Goal: Check status

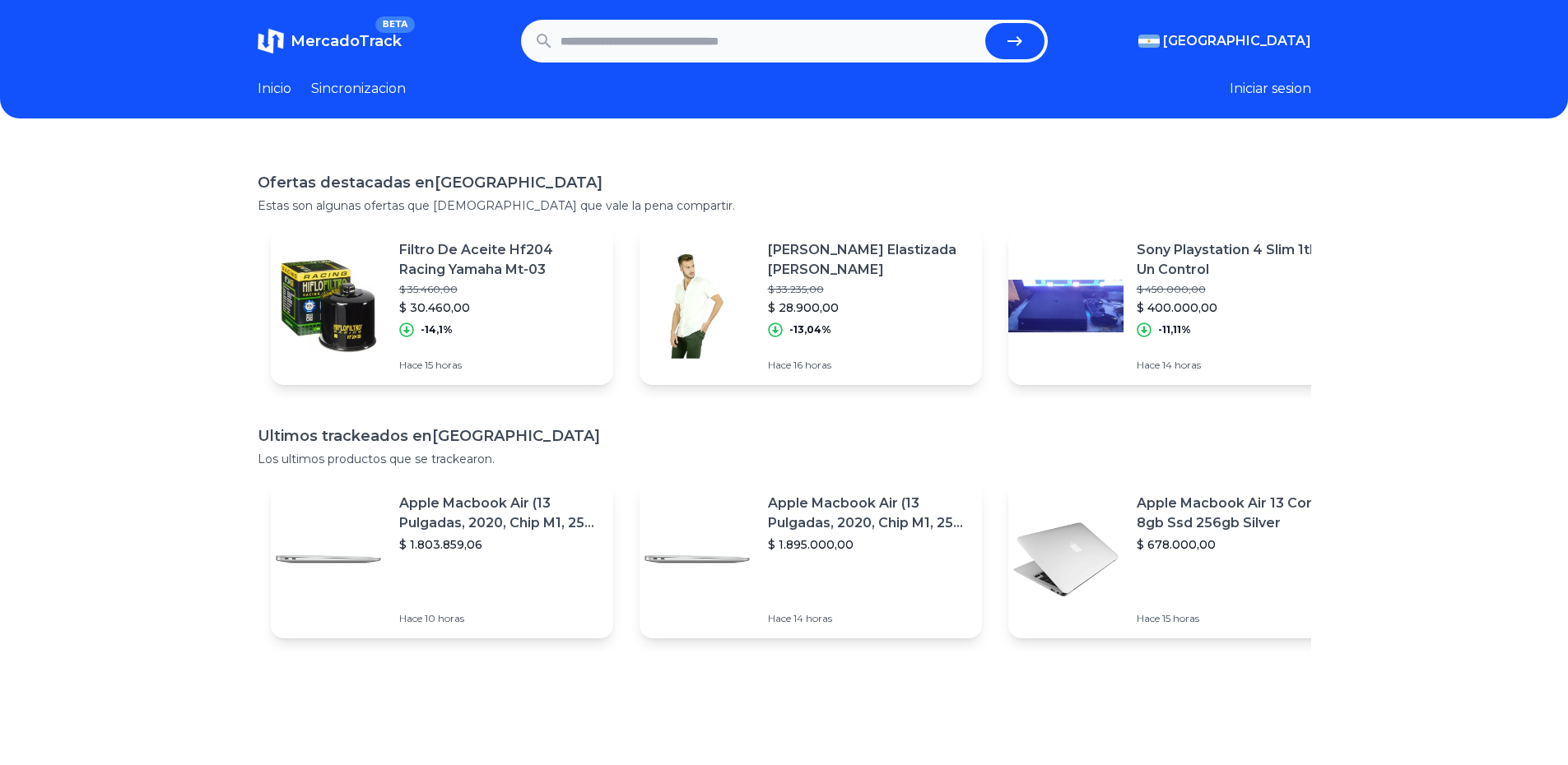
click at [624, 46] on input "text" at bounding box center [769, 41] width 418 height 36
type input "**********"
click at [985, 23] on button "submit" at bounding box center [1014, 41] width 59 height 36
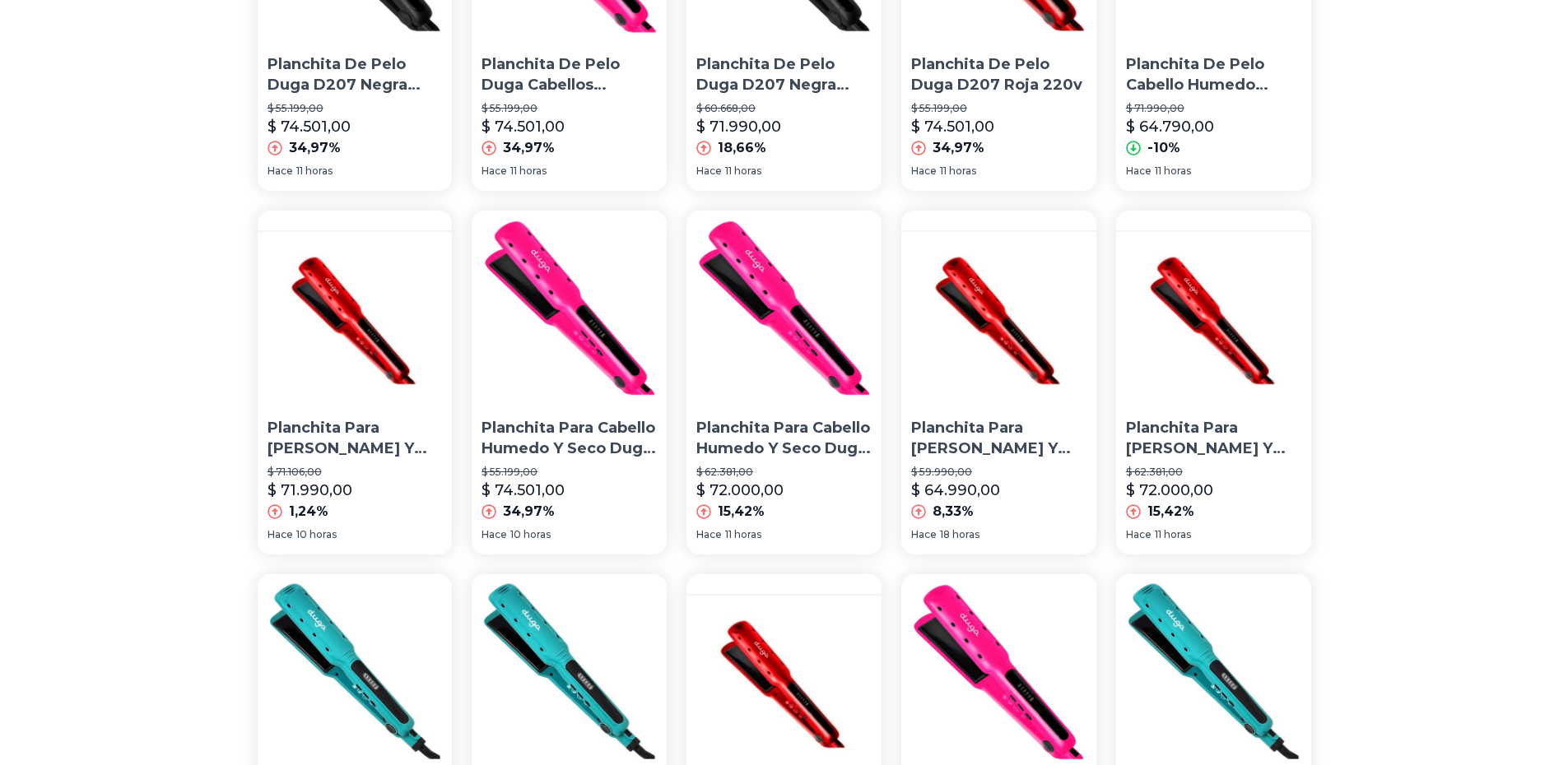
scroll to position [247, 0]
